Goal: Find specific page/section: Find specific page/section

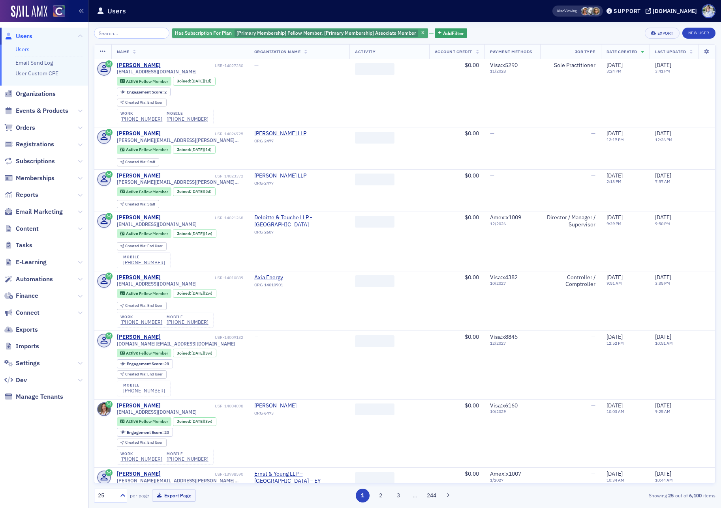
click at [236, 36] on span "[Primary Membership] Fellow Member, [Primary Membership] Associate Member" at bounding box center [326, 33] width 180 height 6
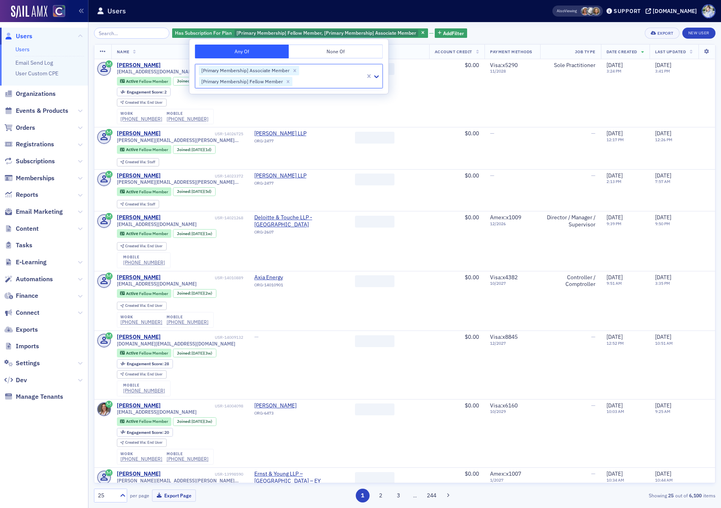
click at [229, 13] on div "Users" at bounding box center [312, 11] width 431 height 15
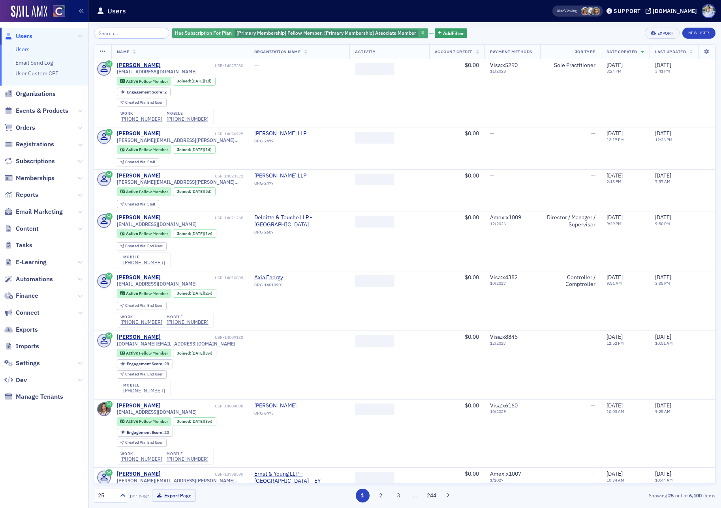
click at [389, 34] on span "[Primary Membership] Fellow Member, [Primary Membership] Associate Member" at bounding box center [326, 33] width 180 height 6
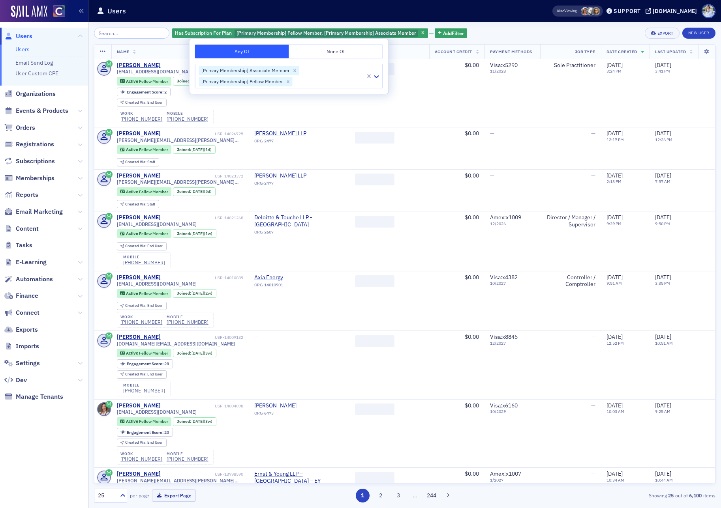
click at [319, 11] on div "Users" at bounding box center [312, 11] width 431 height 15
